Goal: Information Seeking & Learning: Learn about a topic

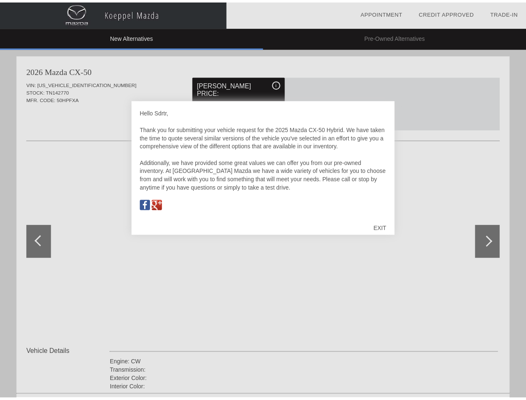
scroll to position [387, 0]
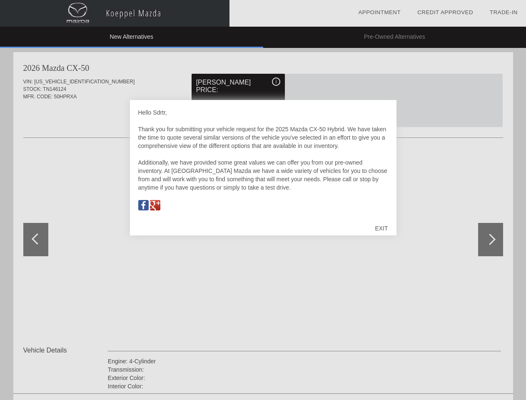
scroll to position [387, 0]
